Goal: Find specific page/section: Find specific page/section

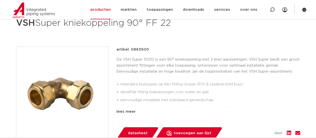
scroll to position [75, 0]
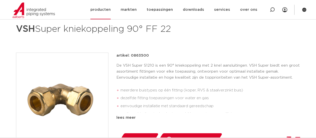
click at [106, 9] on link "producten" at bounding box center [101, 9] width 20 height 19
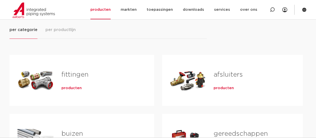
scroll to position [75, 0]
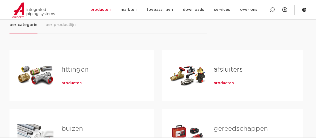
click at [71, 84] on span "producten" at bounding box center [72, 83] width 20 height 5
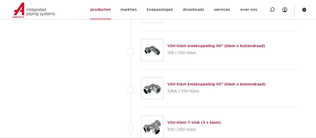
scroll to position [500, 0]
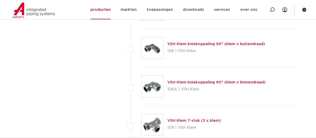
click at [211, 45] on link "VSH Klem kniekoppeling 90° (klem x buitendraad)" at bounding box center [217, 44] width 98 height 4
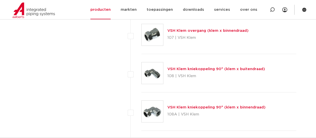
click at [194, 70] on link "VSH Klem kniekoppeling 90° (klem x buitendraad)" at bounding box center [217, 69] width 98 height 4
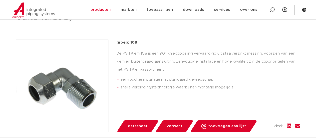
scroll to position [150, 0]
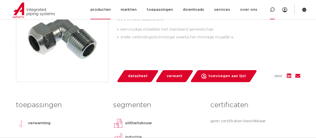
click at [272, 11] on icon at bounding box center [273, 10] width 6 height 6
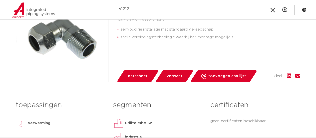
type input "s1212"
click button "Zoeken" at bounding box center [0, 0] width 0 height 0
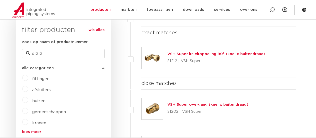
scroll to position [125, 0]
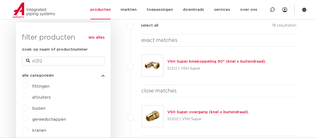
click at [185, 62] on link "VSH Super kniekoppeling 90° (knel x buitendraad)" at bounding box center [217, 62] width 98 height 4
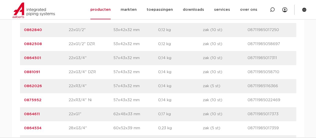
scroll to position [725, 0]
